Goal: Information Seeking & Learning: Learn about a topic

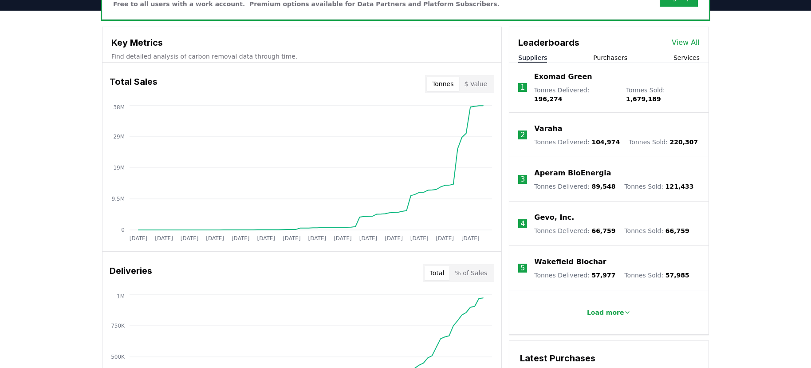
scroll to position [295, 0]
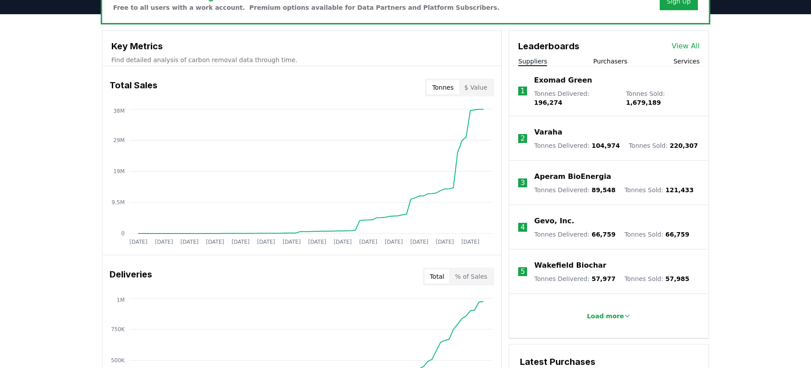
click at [696, 46] on link "View All" at bounding box center [686, 46] width 28 height 11
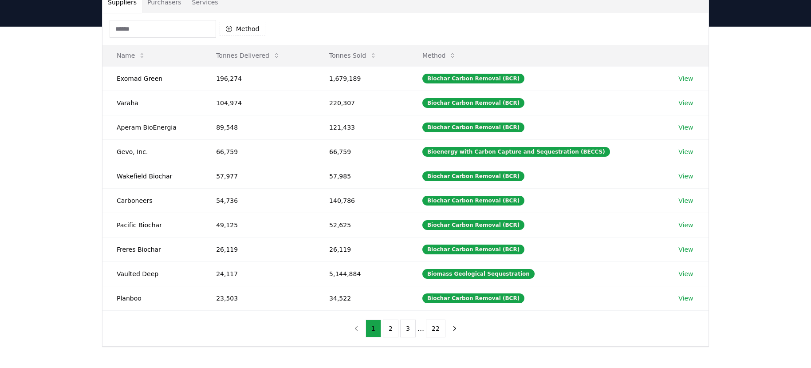
scroll to position [80, 0]
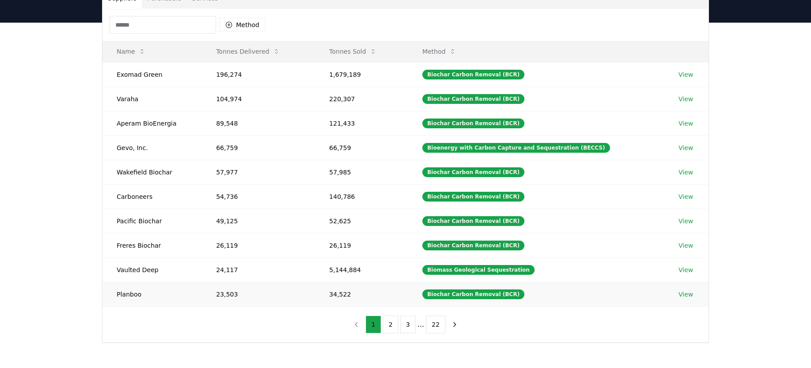
drag, startPoint x: 129, startPoint y: 293, endPoint x: 144, endPoint y: 295, distance: 15.2
click at [145, 295] on td "Planboo" at bounding box center [151, 294] width 99 height 24
click at [679, 293] on link "View" at bounding box center [685, 294] width 15 height 9
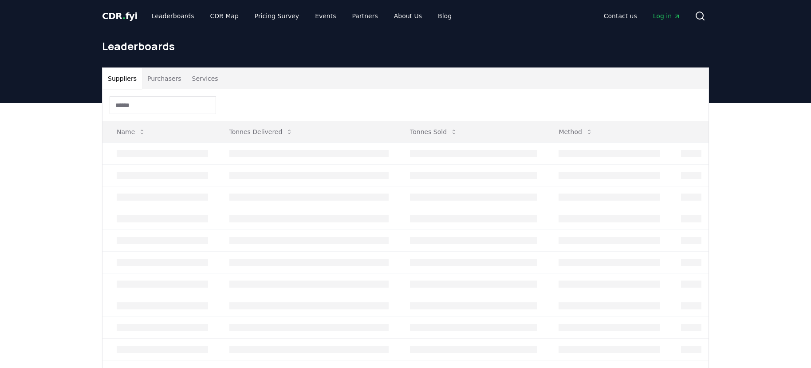
scroll to position [80, 0]
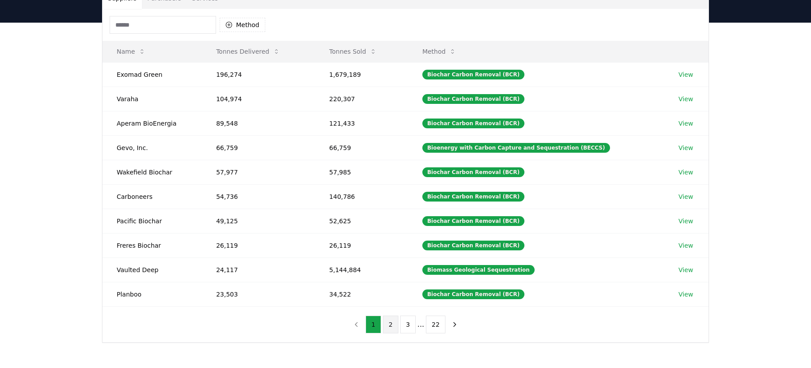
click at [391, 326] on button "2" at bounding box center [391, 324] width 16 height 18
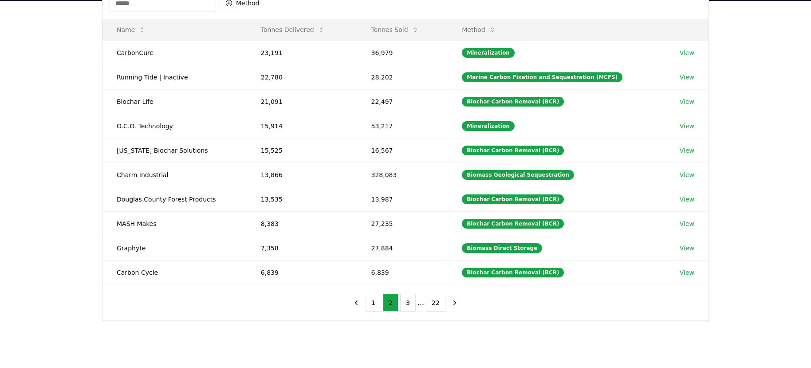
scroll to position [103, 0]
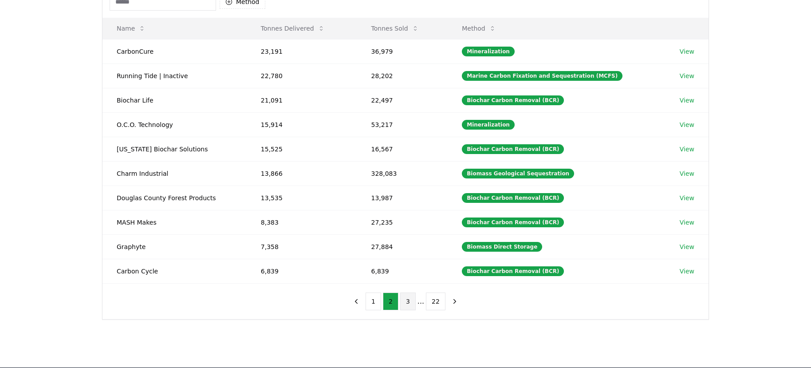
click at [406, 303] on button "3" at bounding box center [408, 301] width 16 height 18
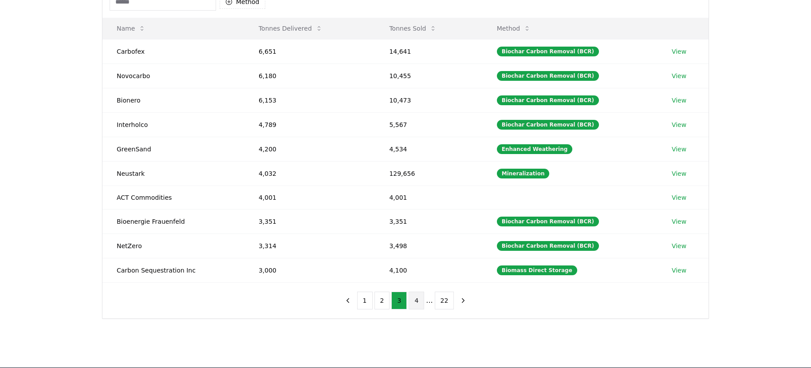
click at [415, 303] on button "4" at bounding box center [417, 300] width 16 height 18
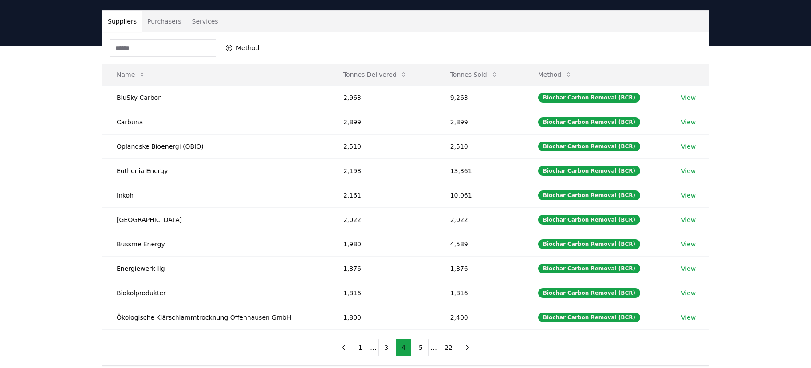
scroll to position [60, 0]
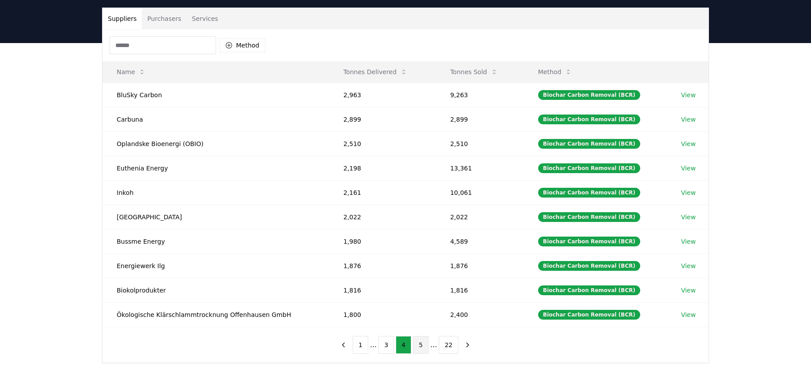
click at [425, 346] on button "5" at bounding box center [421, 345] width 16 height 18
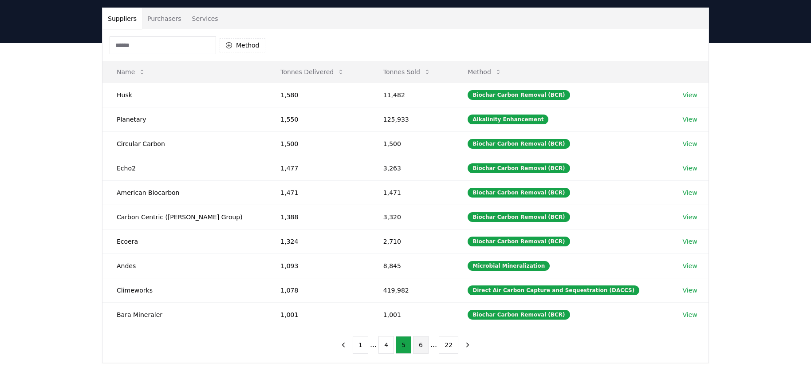
click at [426, 346] on button "6" at bounding box center [421, 345] width 16 height 18
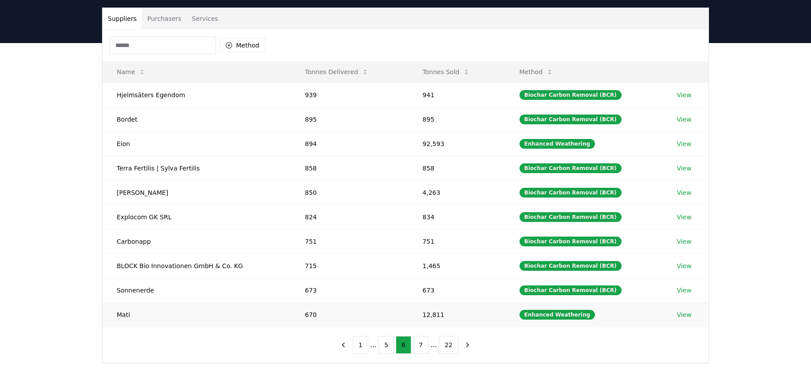
click at [126, 316] on td "Mati" at bounding box center [196, 314] width 188 height 24
click at [425, 348] on button "7" at bounding box center [421, 345] width 16 height 18
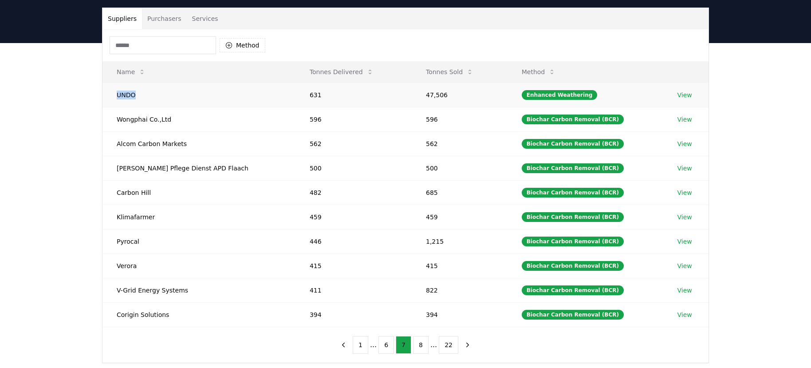
drag, startPoint x: 117, startPoint y: 95, endPoint x: 137, endPoint y: 96, distance: 19.5
click at [137, 96] on td "UNDO" at bounding box center [198, 95] width 193 height 24
copy td "UNDO"
